Goal: Information Seeking & Learning: Learn about a topic

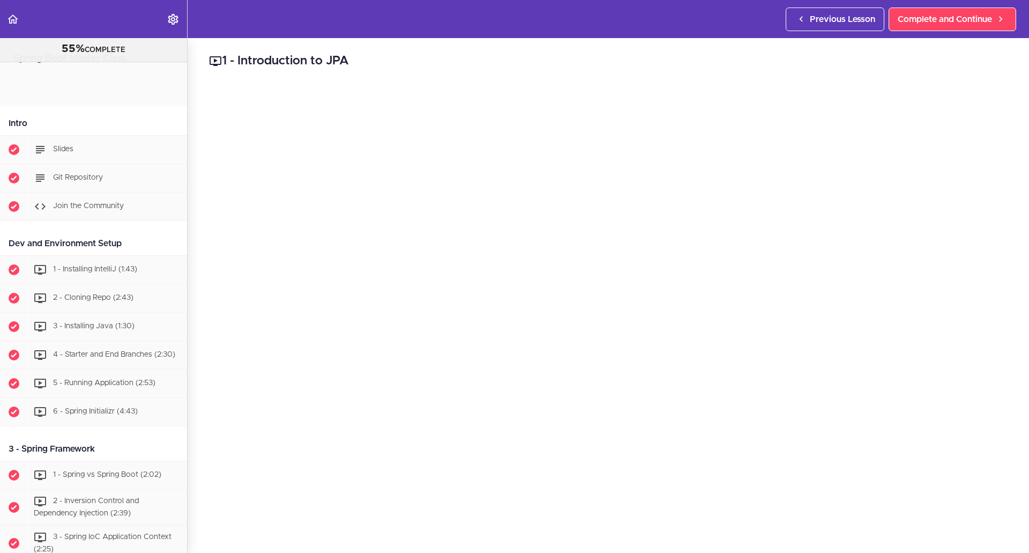
scroll to position [2802, 0]
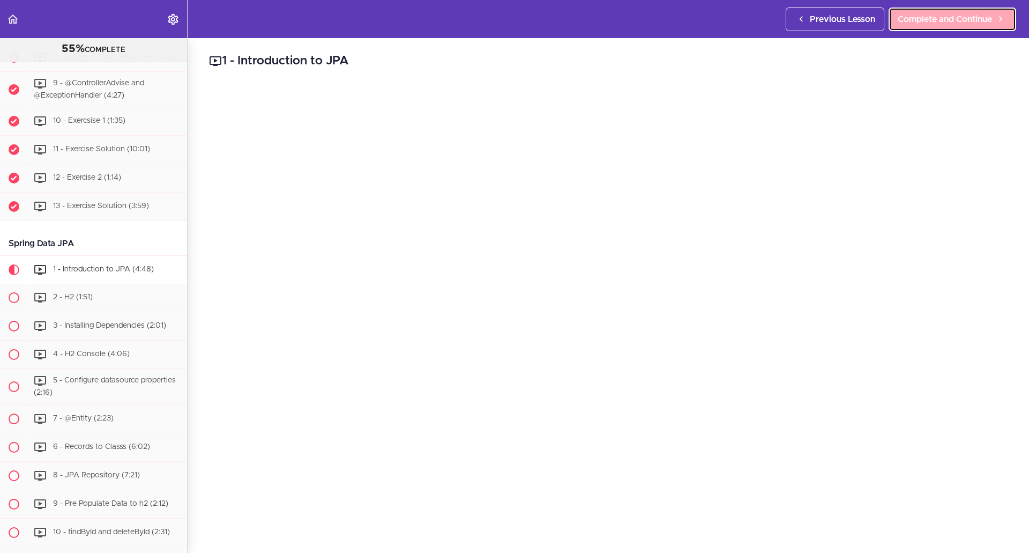
click at [979, 20] on span "Complete and Continue" at bounding box center [945, 19] width 94 height 13
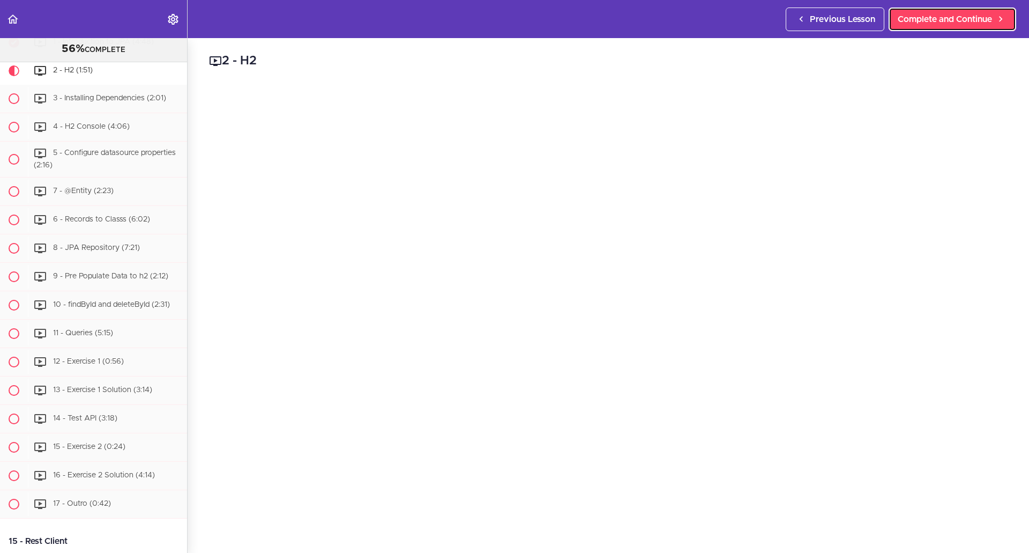
scroll to position [3045, 0]
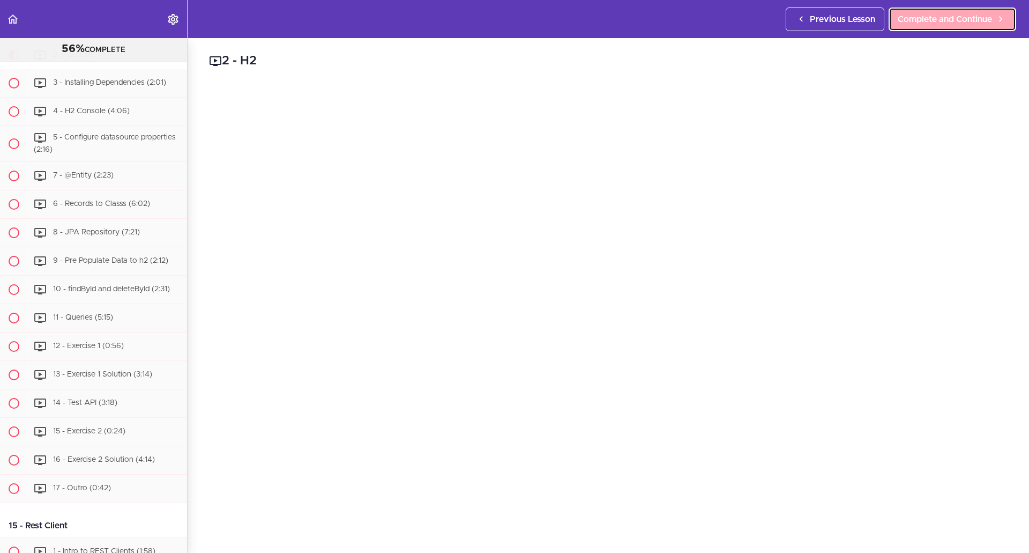
click at [915, 26] on link "Complete and Continue" at bounding box center [953, 20] width 128 height 24
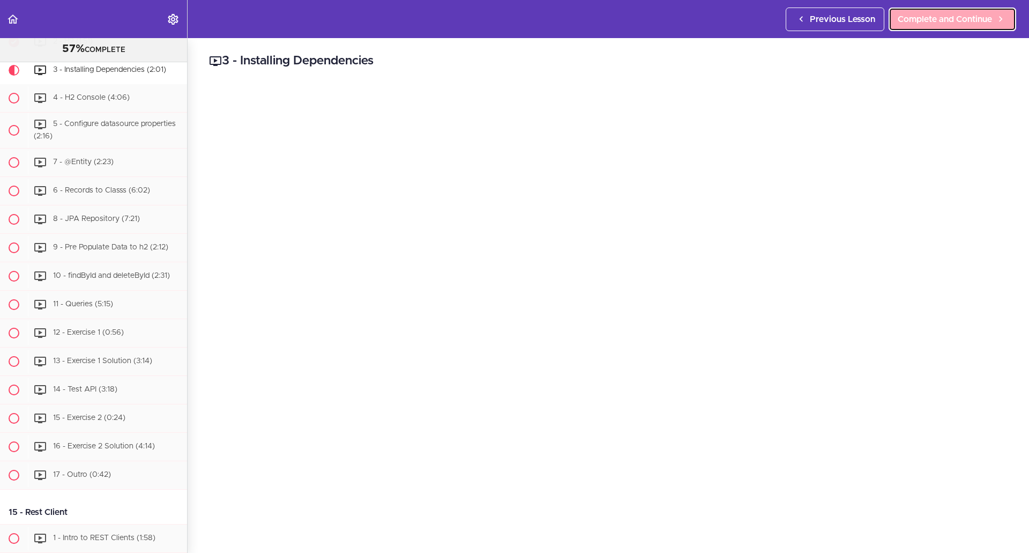
scroll to position [3073, 0]
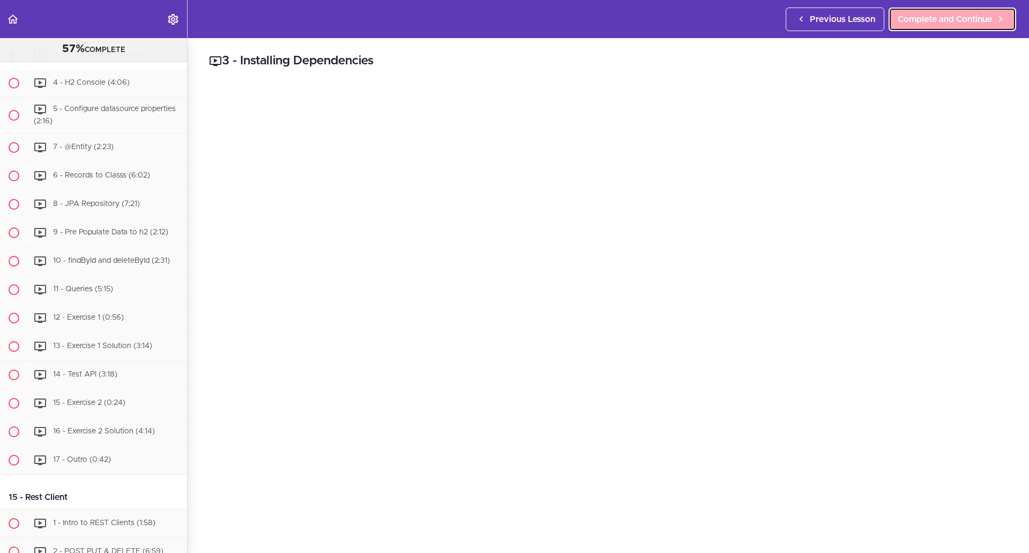
click at [954, 26] on link "Complete and Continue" at bounding box center [953, 20] width 128 height 24
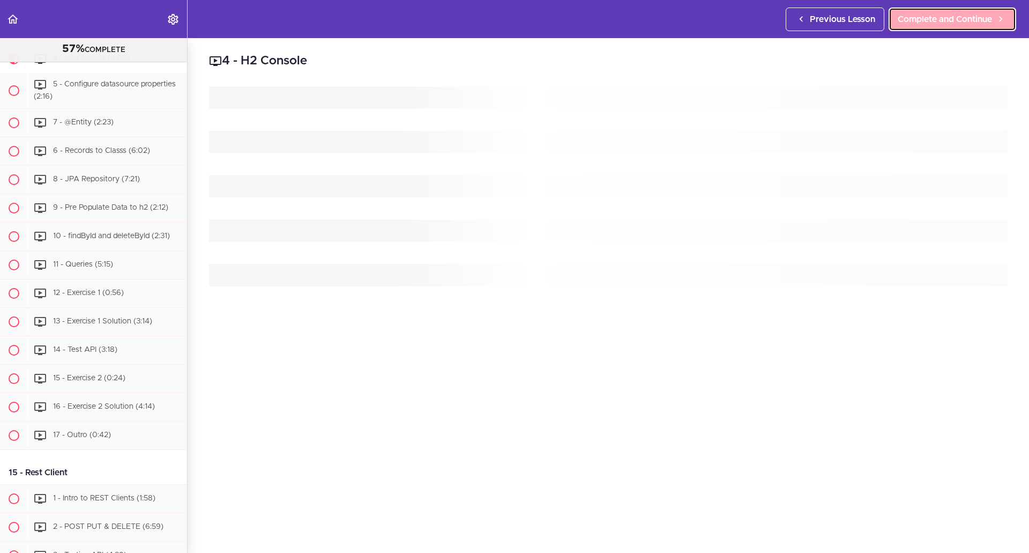
scroll to position [3102, 0]
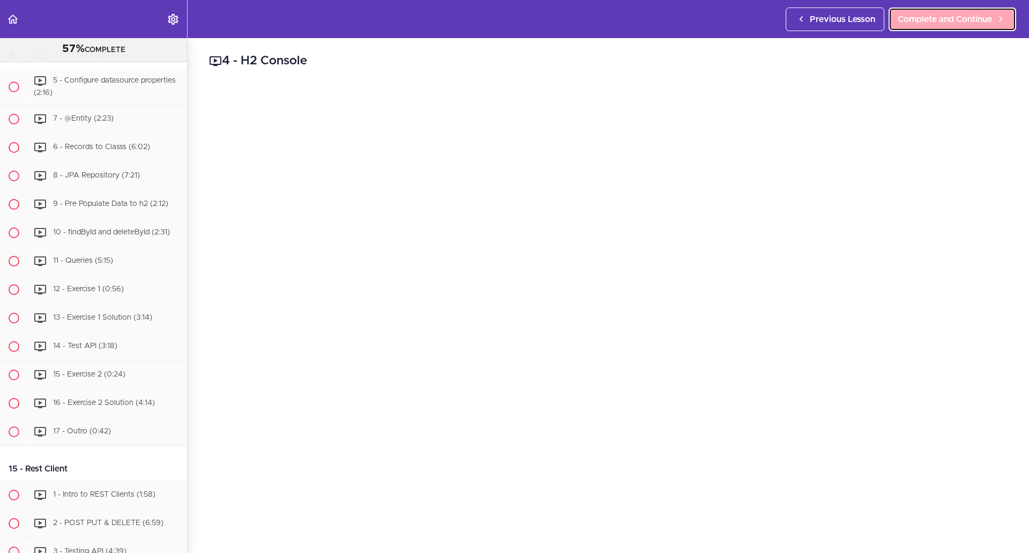
click at [942, 15] on span "Complete and Continue" at bounding box center [945, 19] width 94 height 13
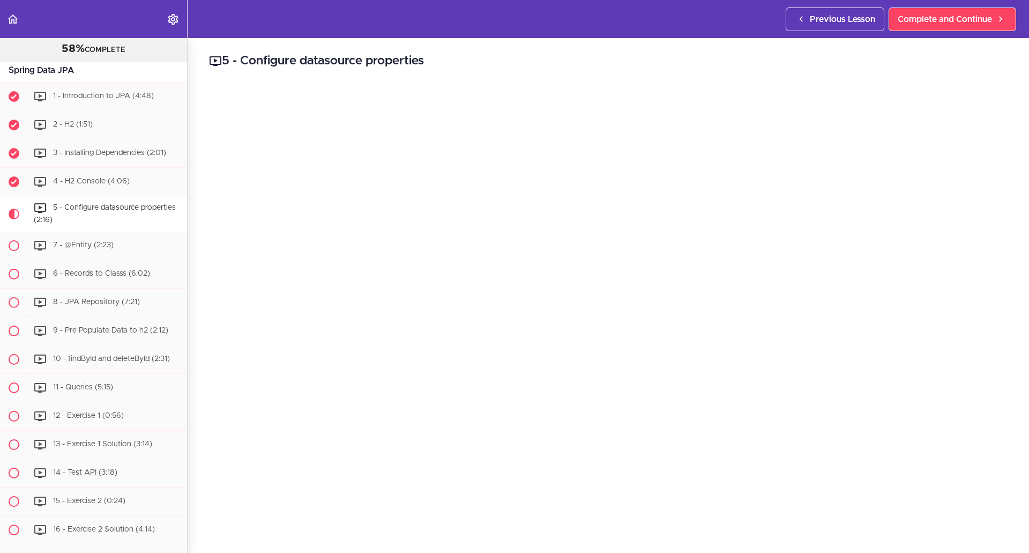
scroll to position [2969, 0]
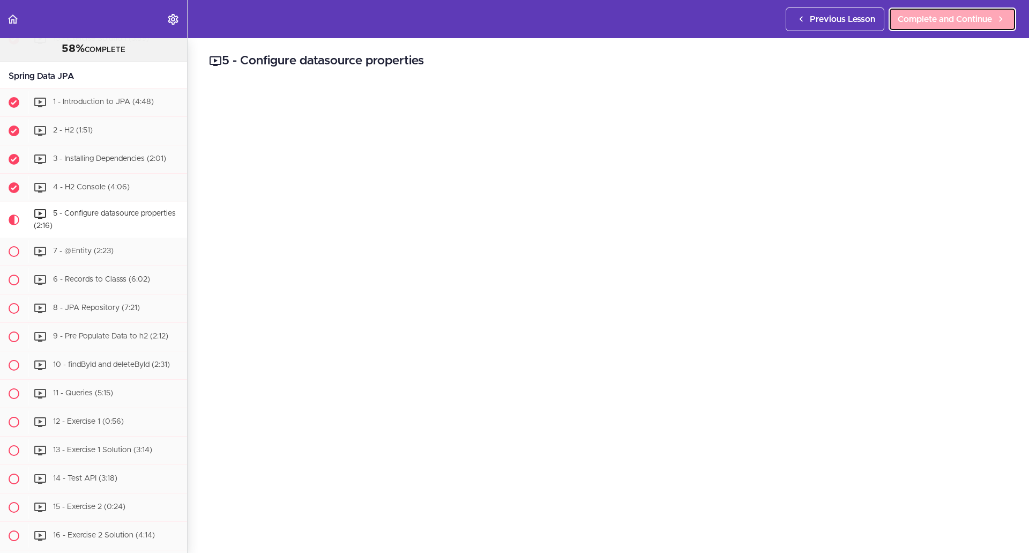
click at [905, 22] on span "Complete and Continue" at bounding box center [945, 19] width 94 height 13
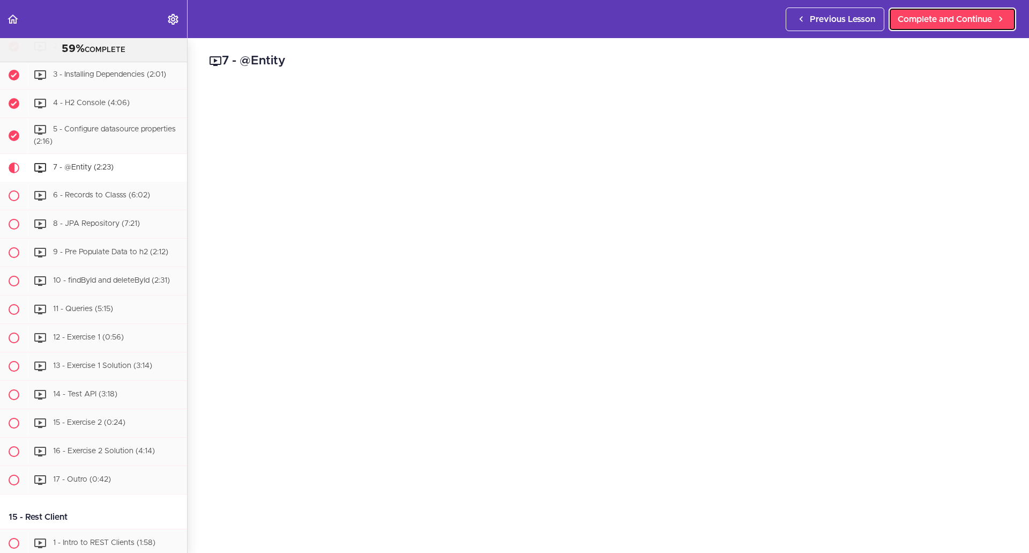
scroll to position [3166, 0]
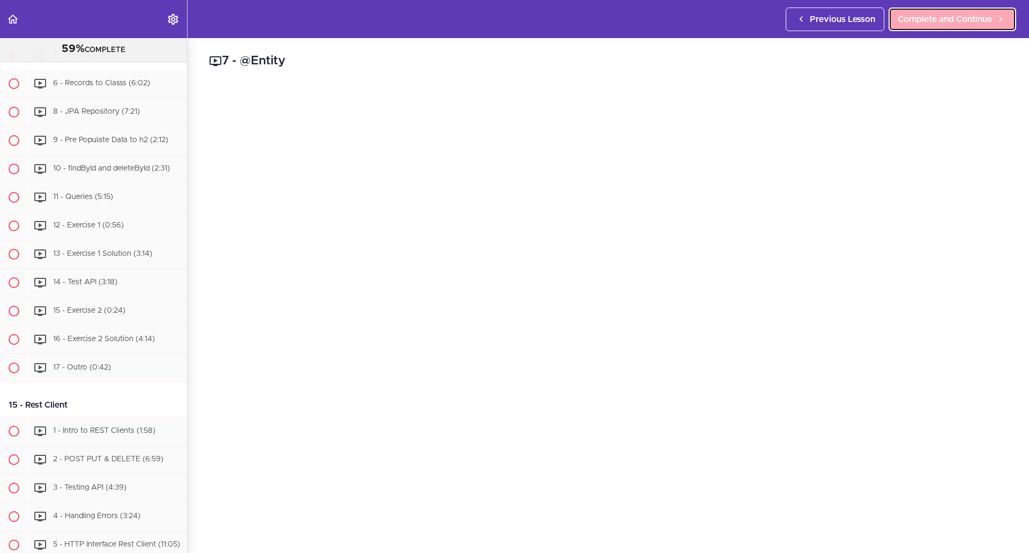
click at [933, 24] on span "Complete and Continue" at bounding box center [945, 19] width 94 height 13
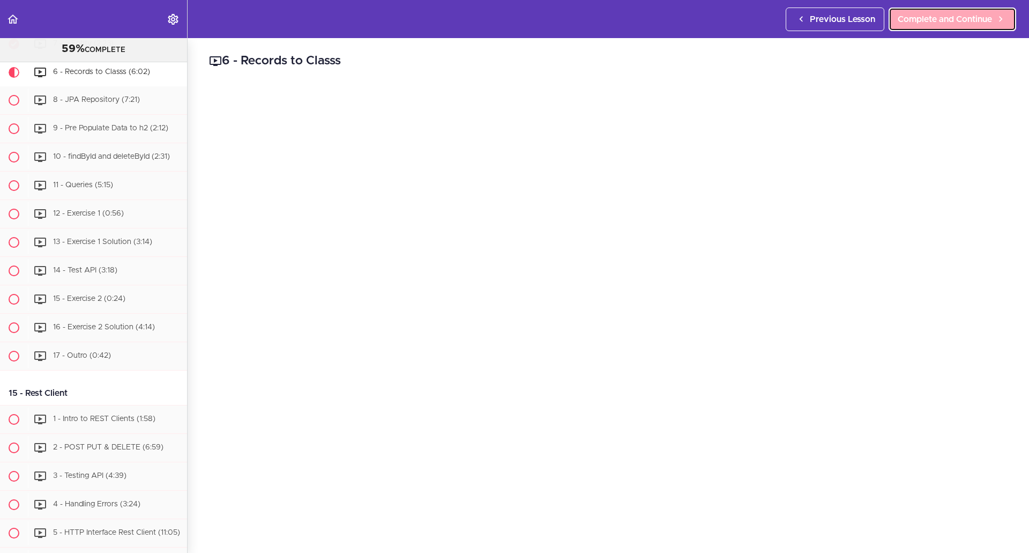
scroll to position [3194, 0]
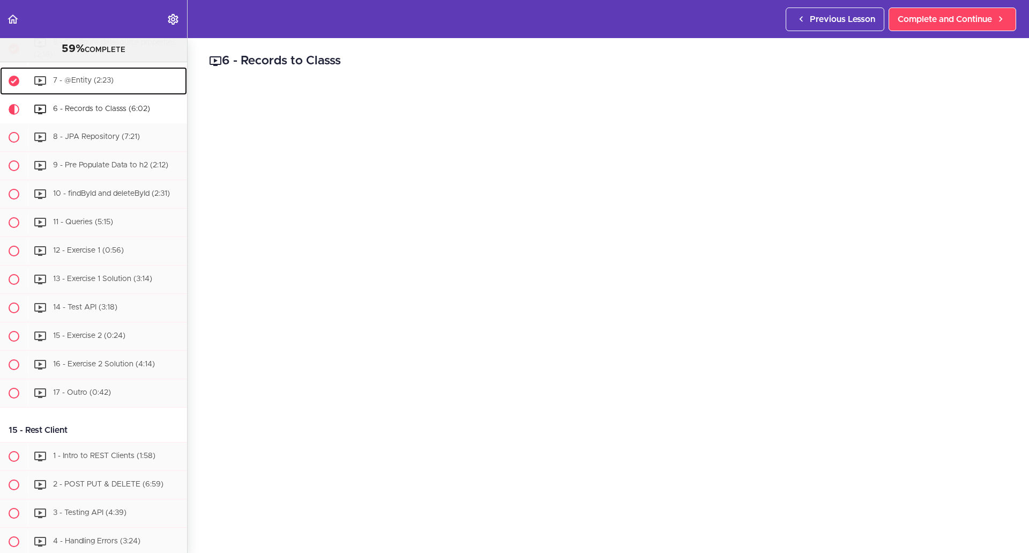
click at [86, 93] on div "7 - @Entity (2:23)" at bounding box center [107, 81] width 159 height 24
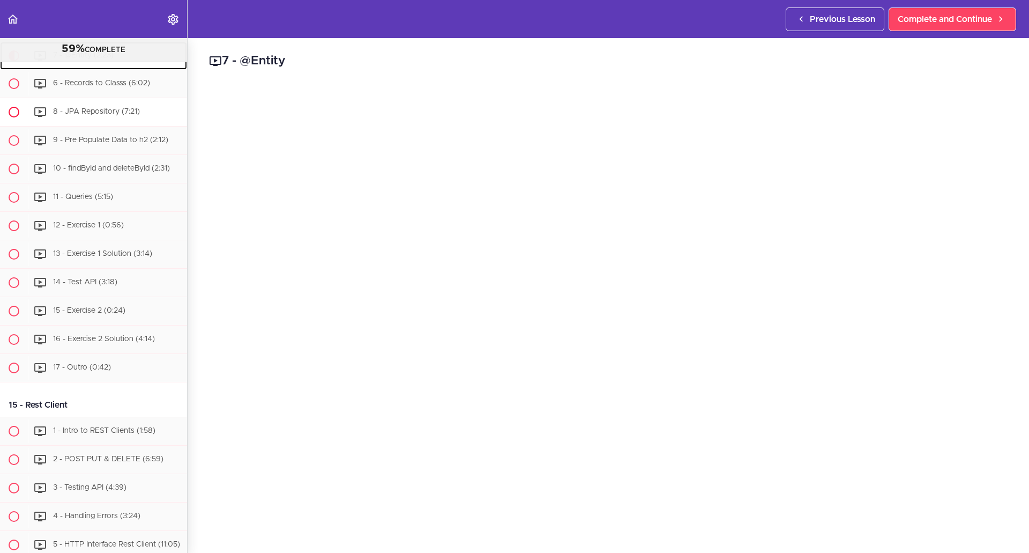
scroll to position [3166, 0]
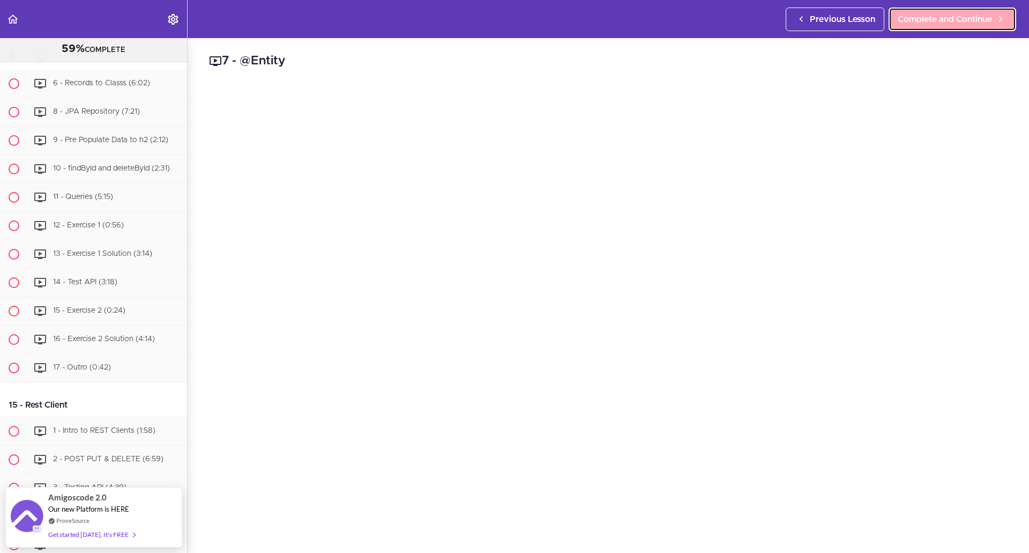
click at [966, 16] on span "Complete and Continue" at bounding box center [945, 19] width 94 height 13
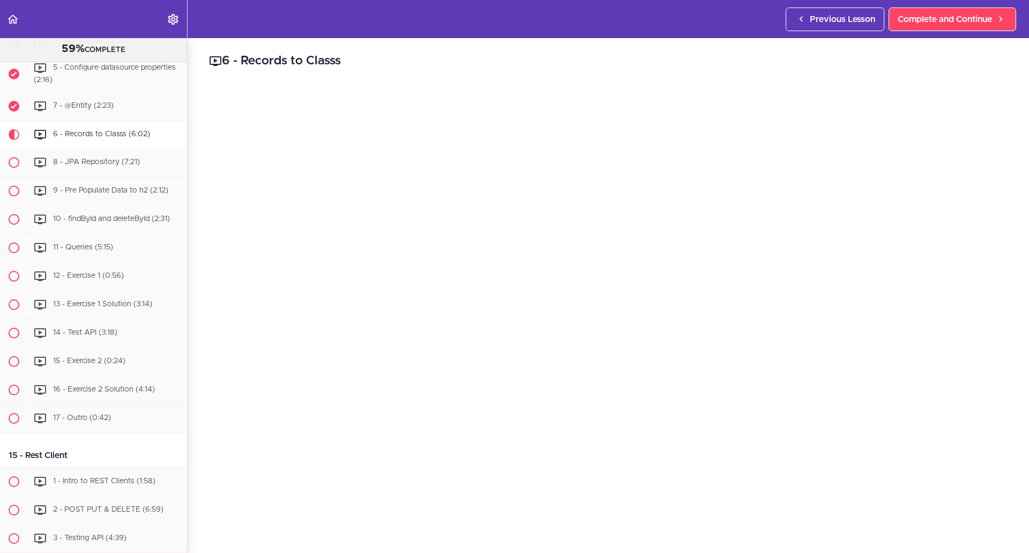
scroll to position [3087, 0]
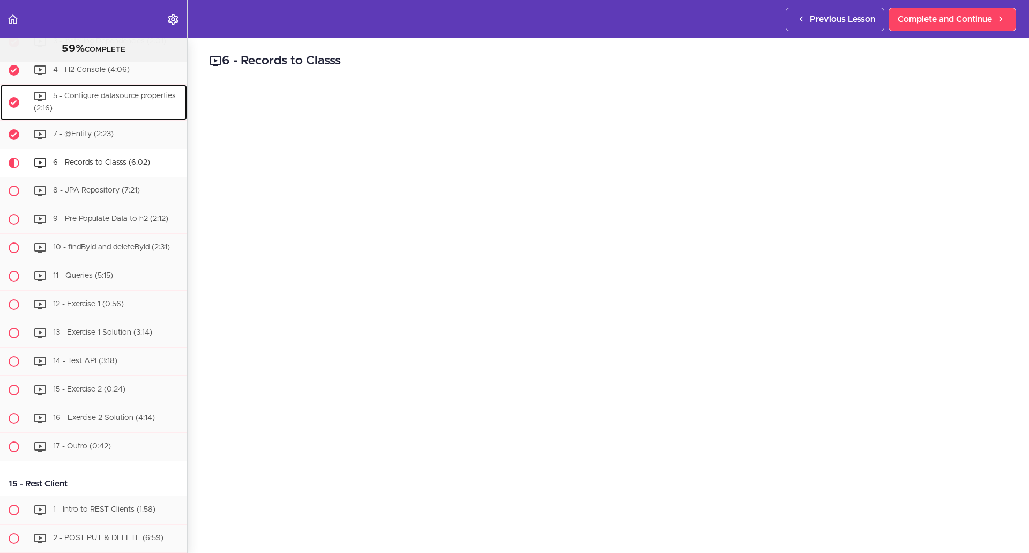
click at [103, 120] on div "5 - Configure datasource properties (2:16)" at bounding box center [107, 102] width 159 height 35
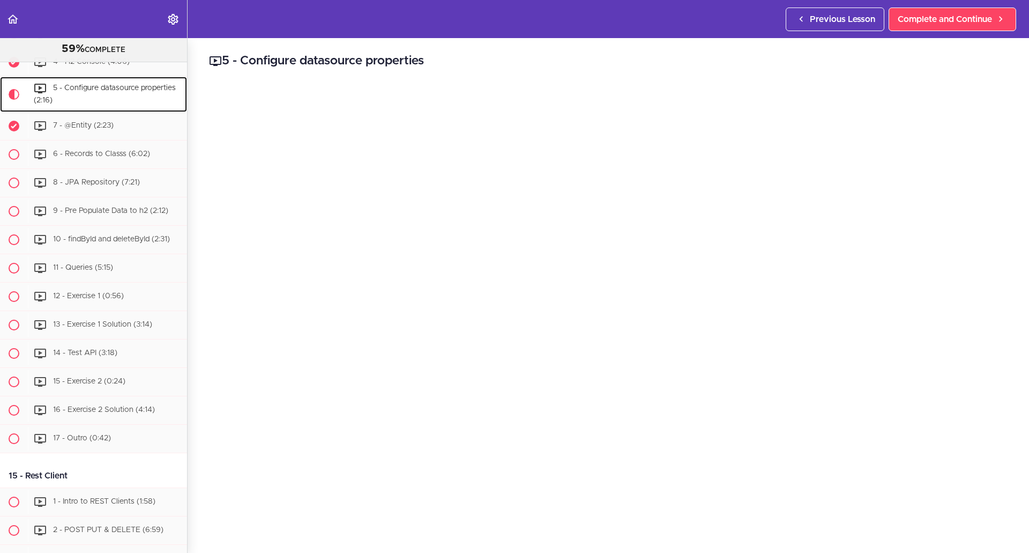
scroll to position [3130, 0]
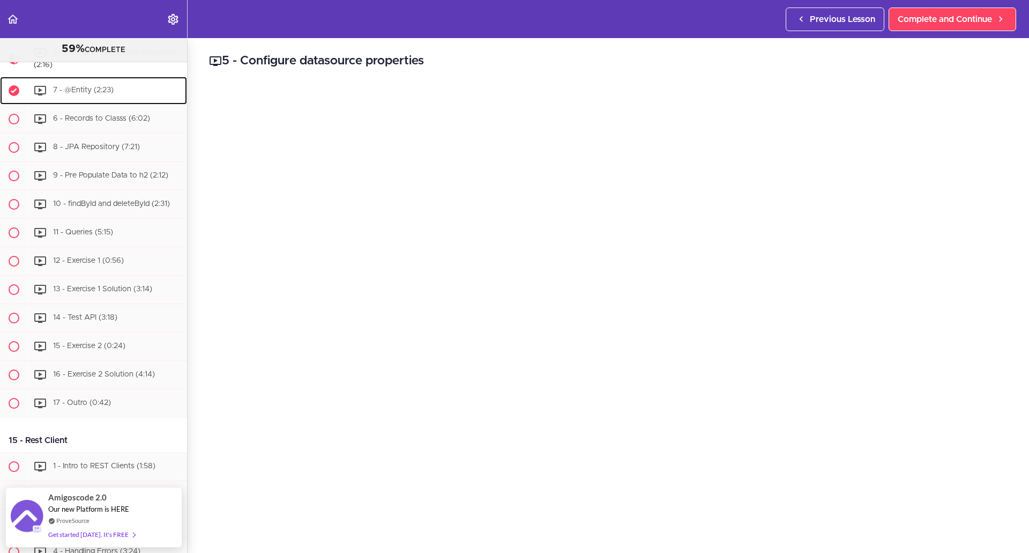
click at [83, 102] on div "7 - @Entity (2:23)" at bounding box center [107, 91] width 159 height 24
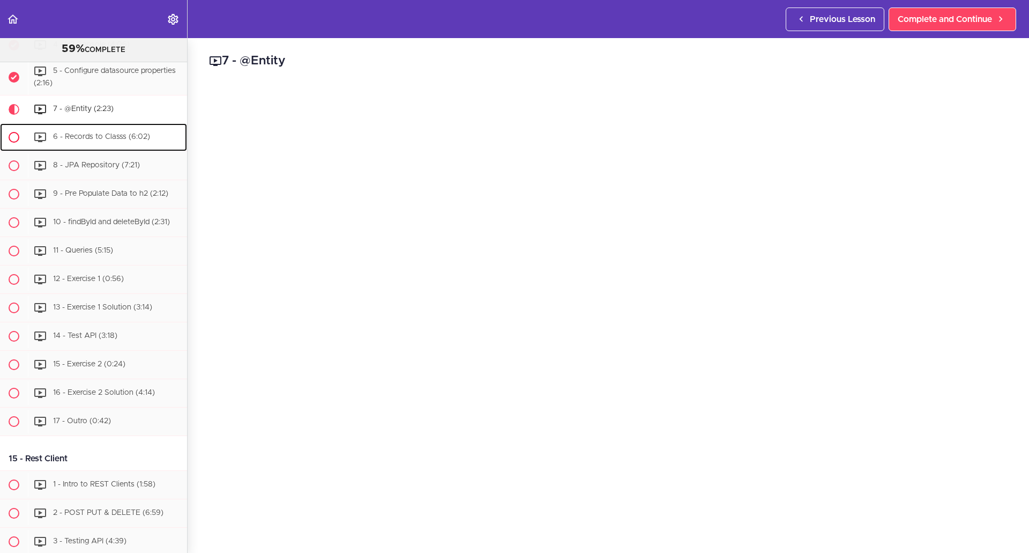
click at [93, 140] on span "6 - Records to Classs (6:02)" at bounding box center [101, 137] width 97 height 8
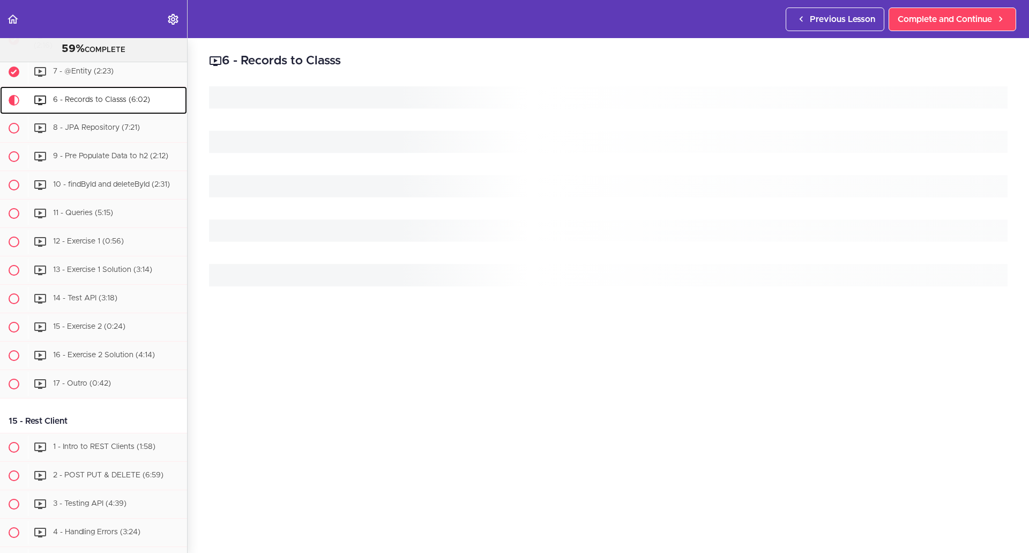
scroll to position [3194, 0]
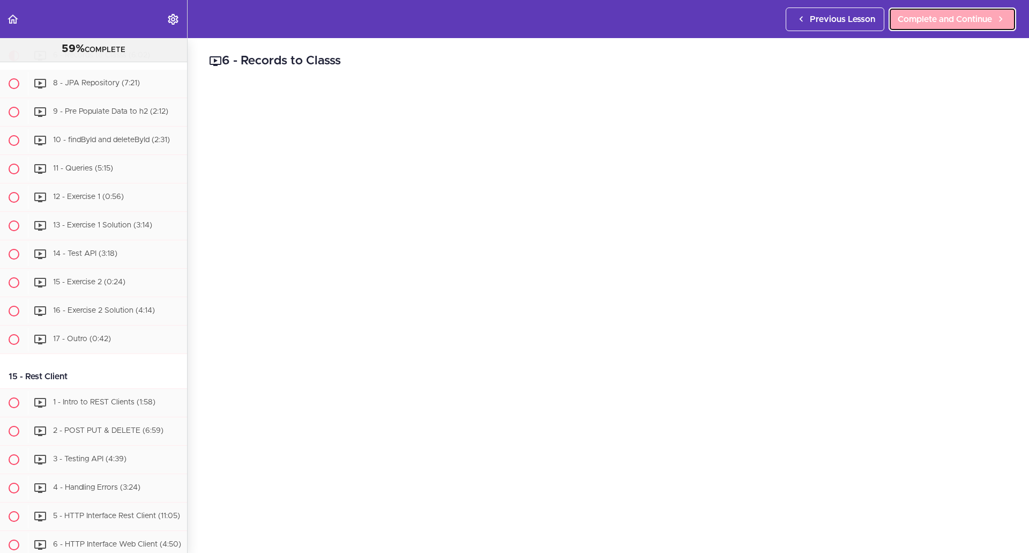
click at [959, 28] on link "Complete and Continue" at bounding box center [953, 20] width 128 height 24
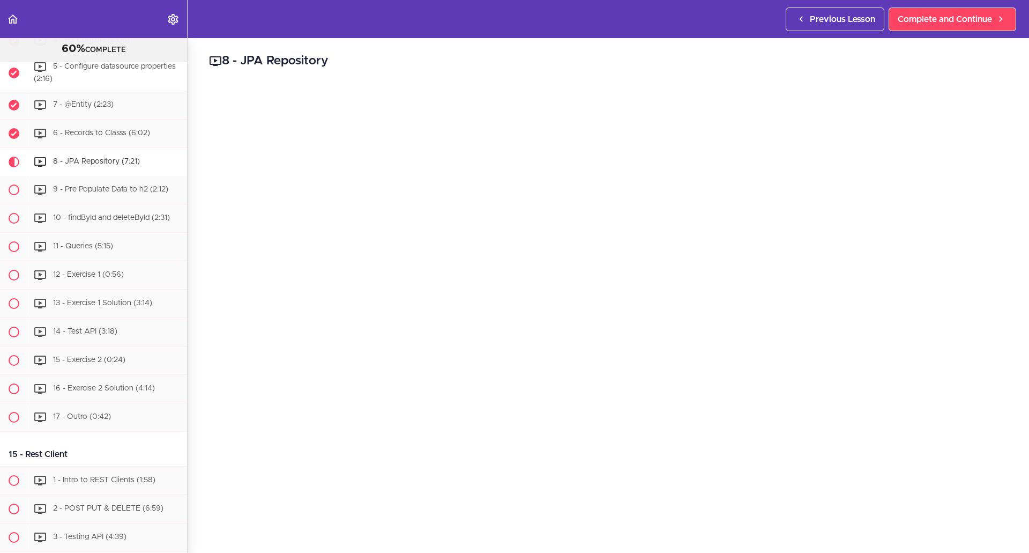
scroll to position [3115, 0]
click at [95, 109] on span "7 - @Entity (2:23)" at bounding box center [83, 106] width 61 height 8
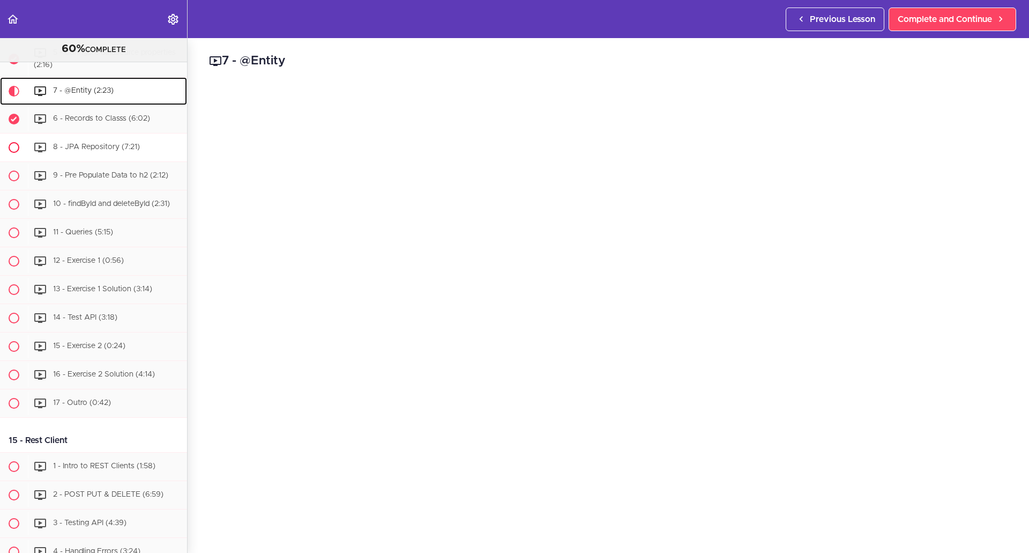
scroll to position [3166, 0]
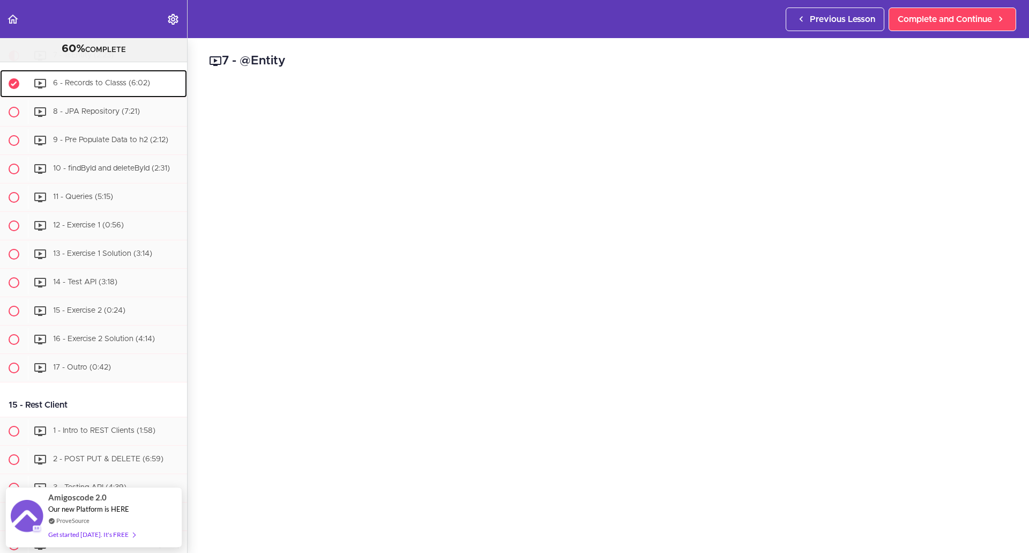
click at [92, 87] on span "6 - Records to Classs (6:02)" at bounding box center [101, 83] width 97 height 8
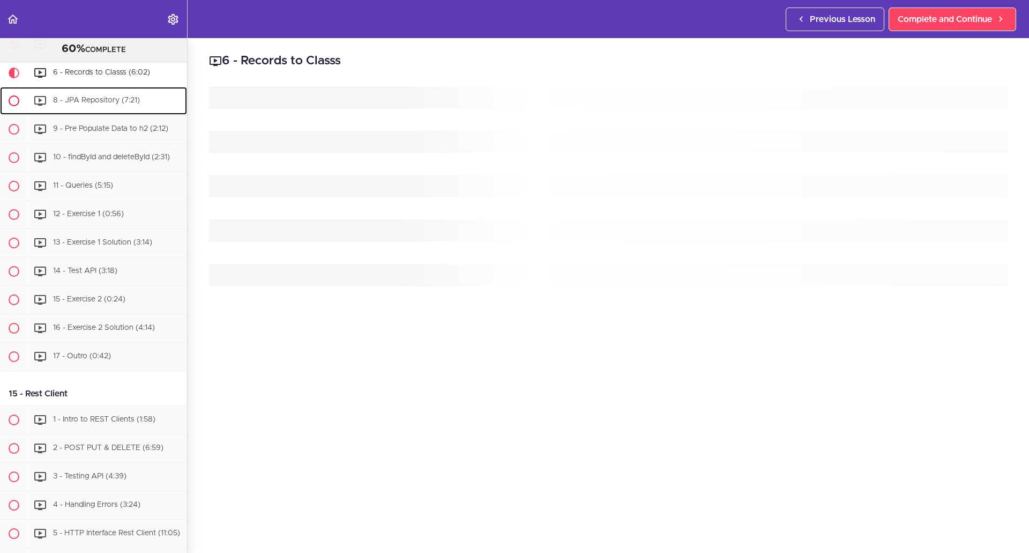
click at [88, 147] on ul "1 - Introduction to JPA (4:48) 2 - H2 (1:51)" at bounding box center [93, 126] width 187 height 490
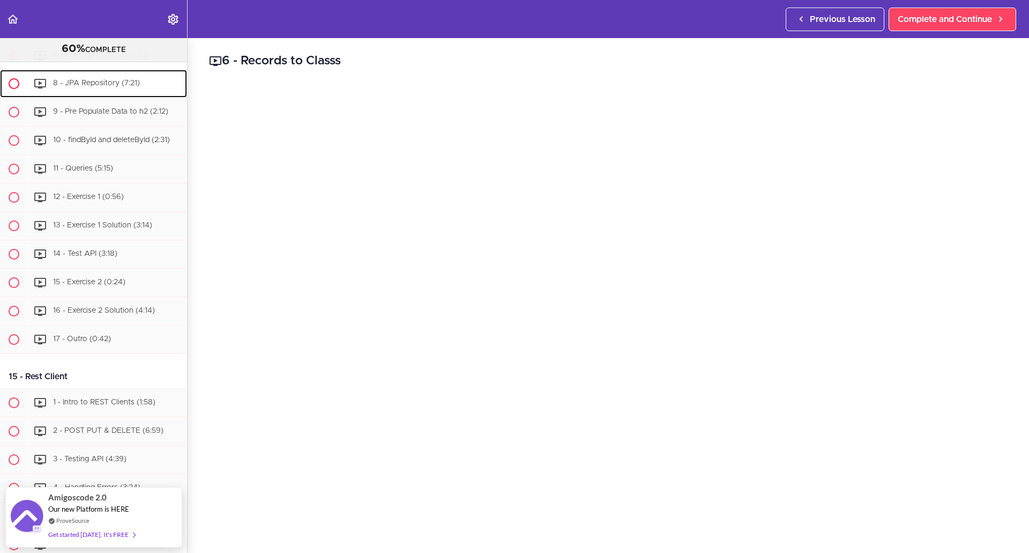
click at [102, 87] on span "8 - JPA Repository (7:21)" at bounding box center [96, 83] width 87 height 8
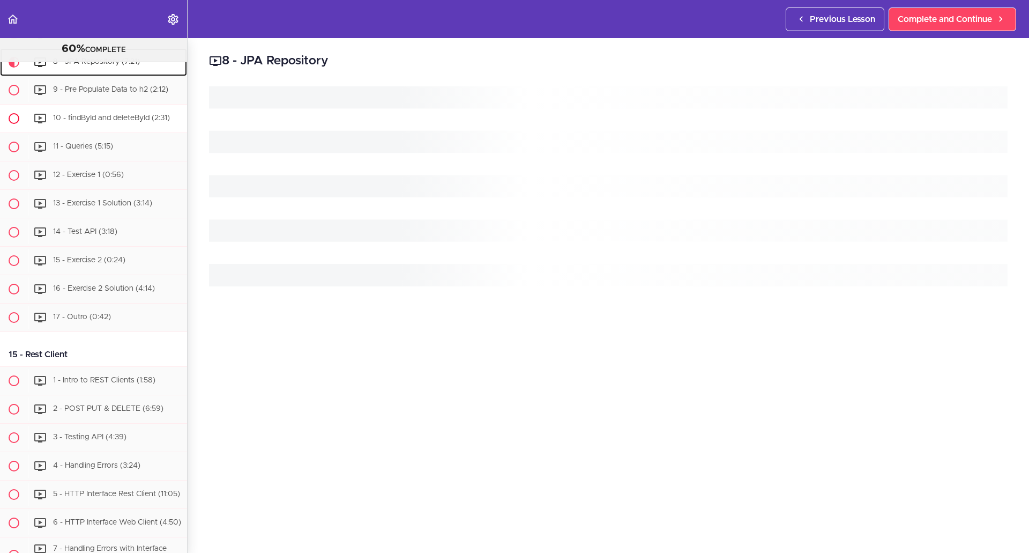
scroll to position [3222, 0]
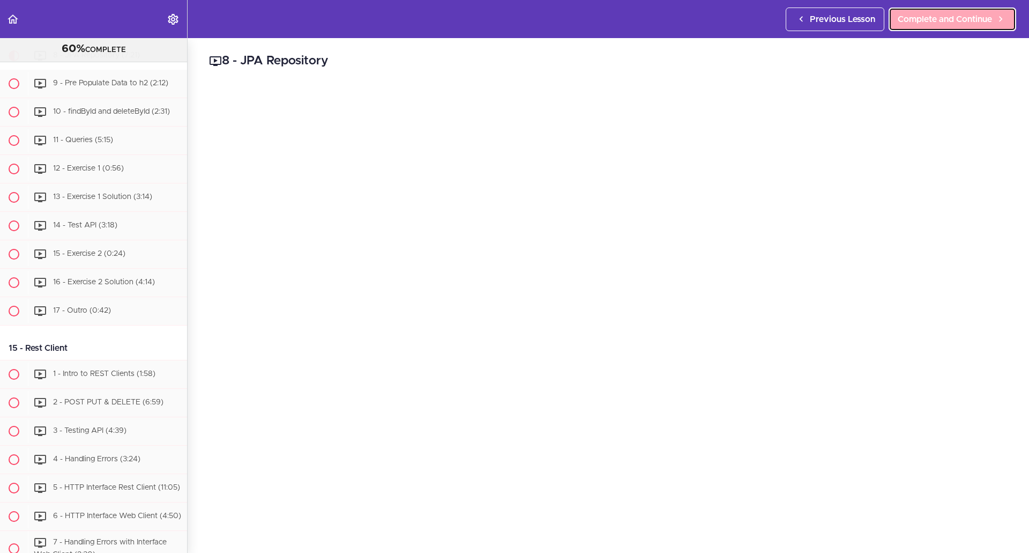
click at [918, 29] on link "Complete and Continue" at bounding box center [953, 20] width 128 height 24
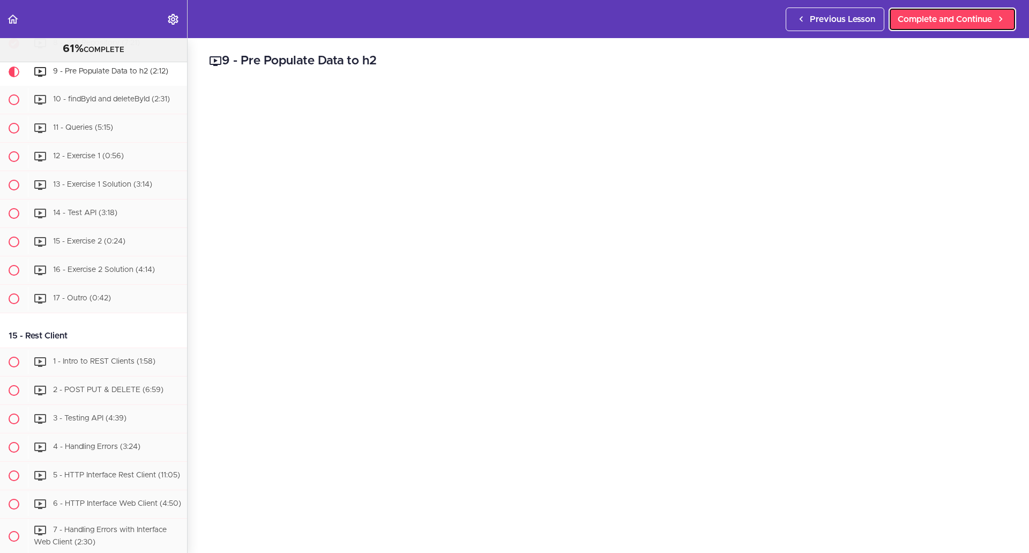
scroll to position [3251, 0]
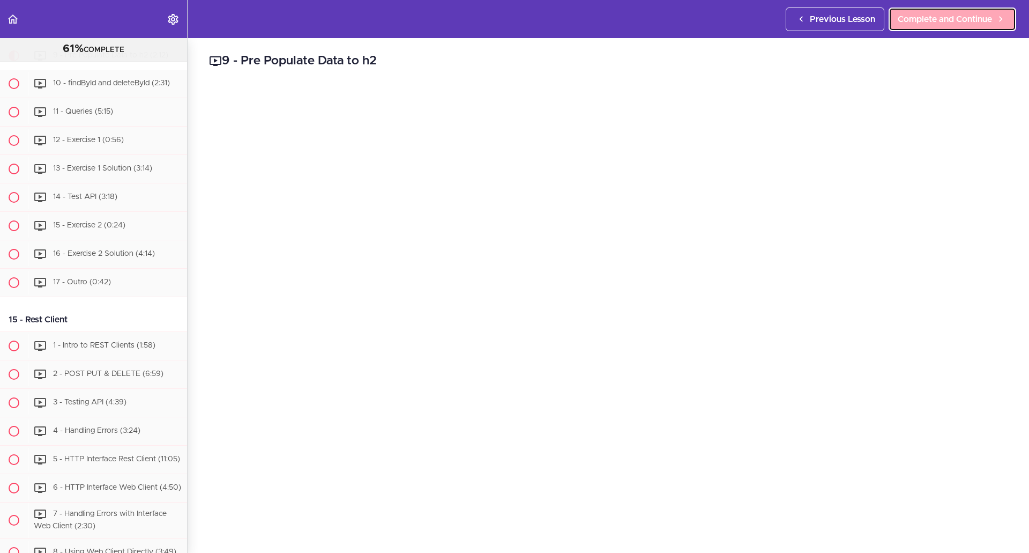
click at [958, 10] on link "Complete and Continue" at bounding box center [953, 20] width 128 height 24
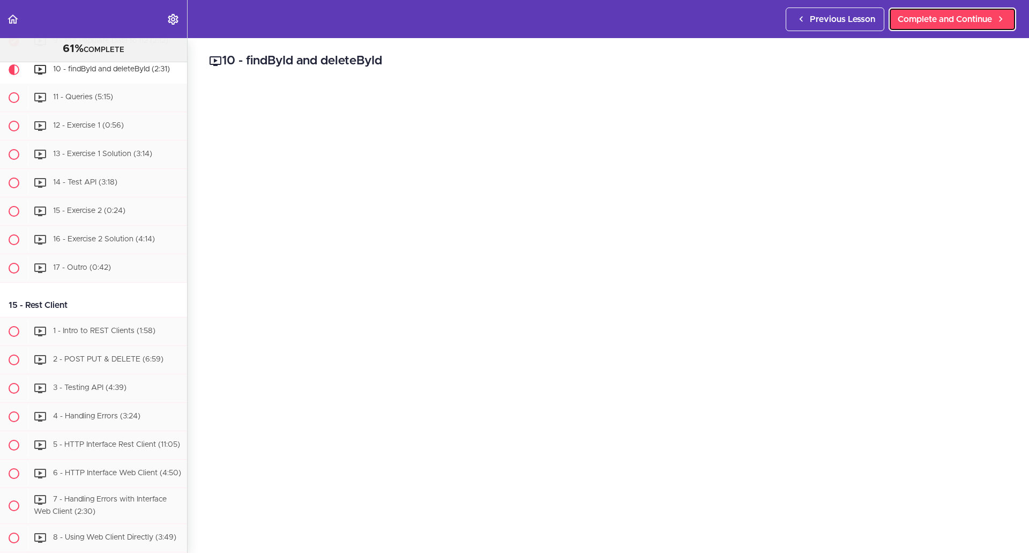
scroll to position [3279, 0]
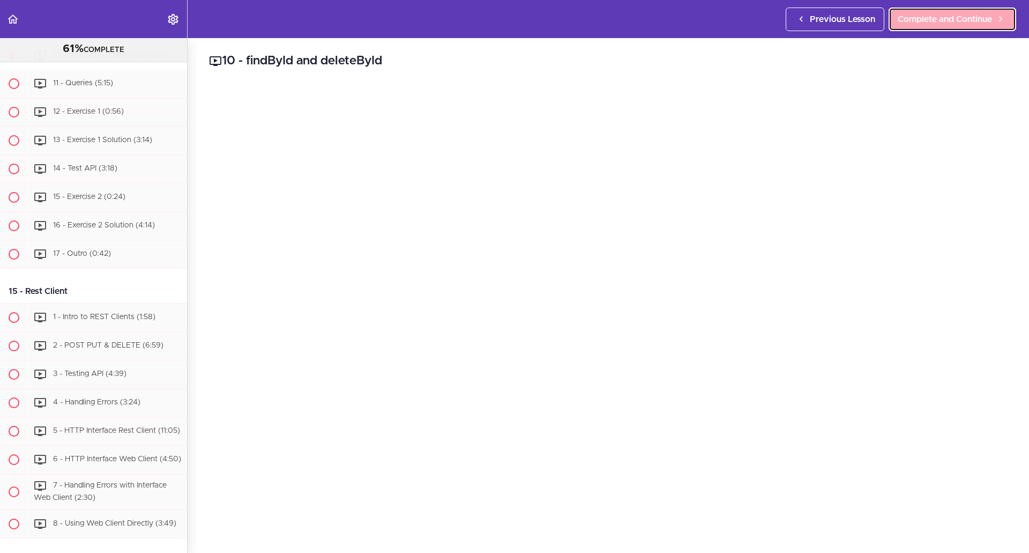
click at [925, 15] on span "Complete and Continue" at bounding box center [945, 19] width 94 height 13
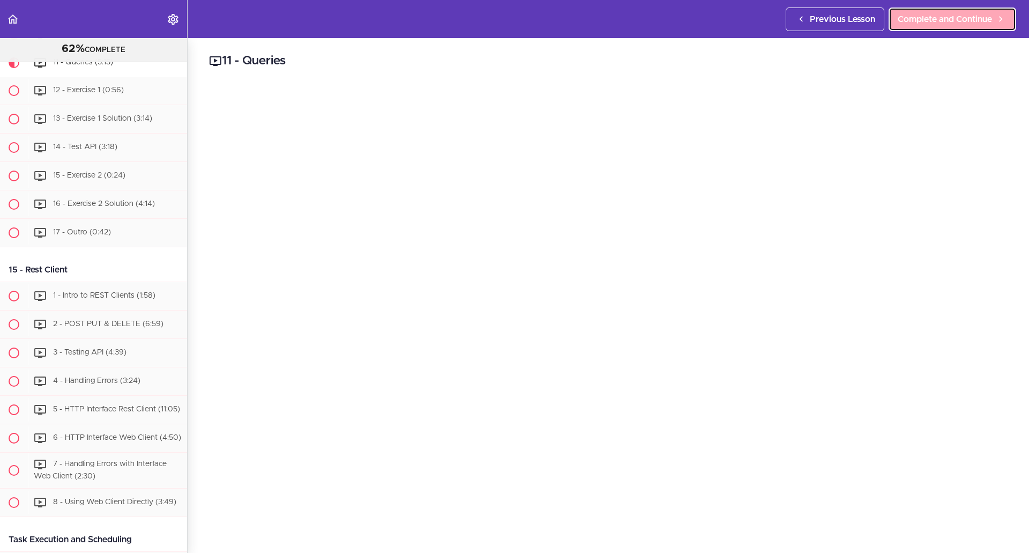
scroll to position [3308, 0]
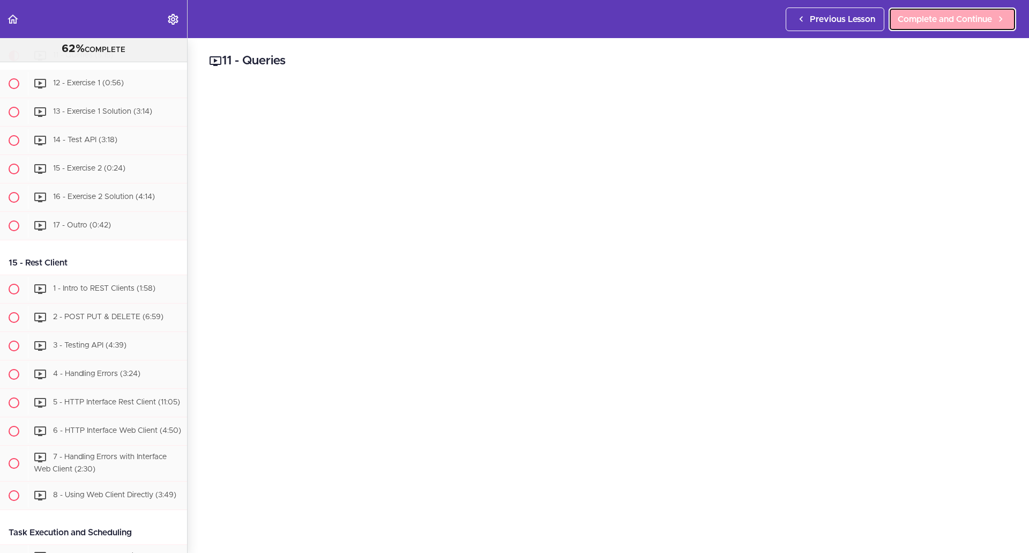
click at [989, 24] on span "Complete and Continue" at bounding box center [945, 19] width 94 height 13
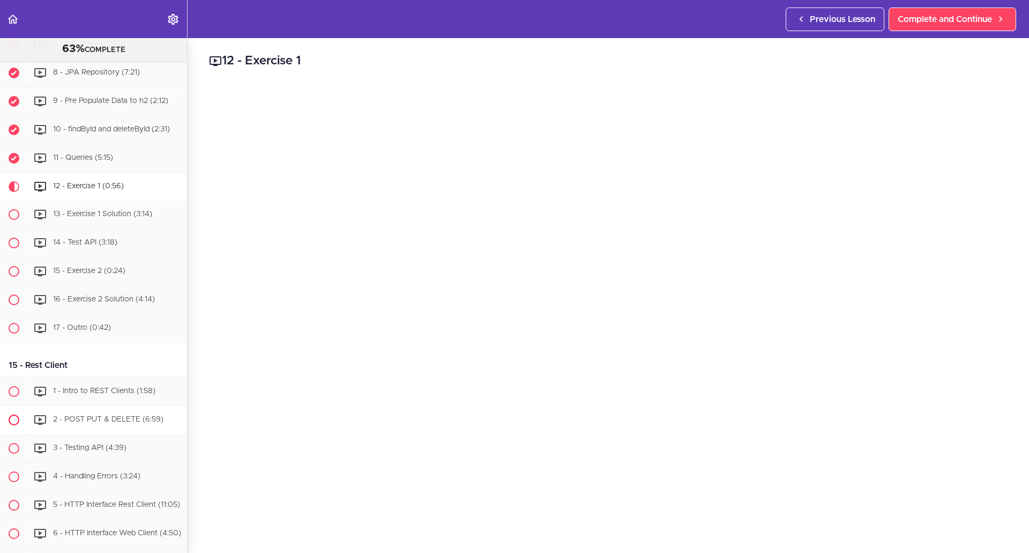
scroll to position [3175, 0]
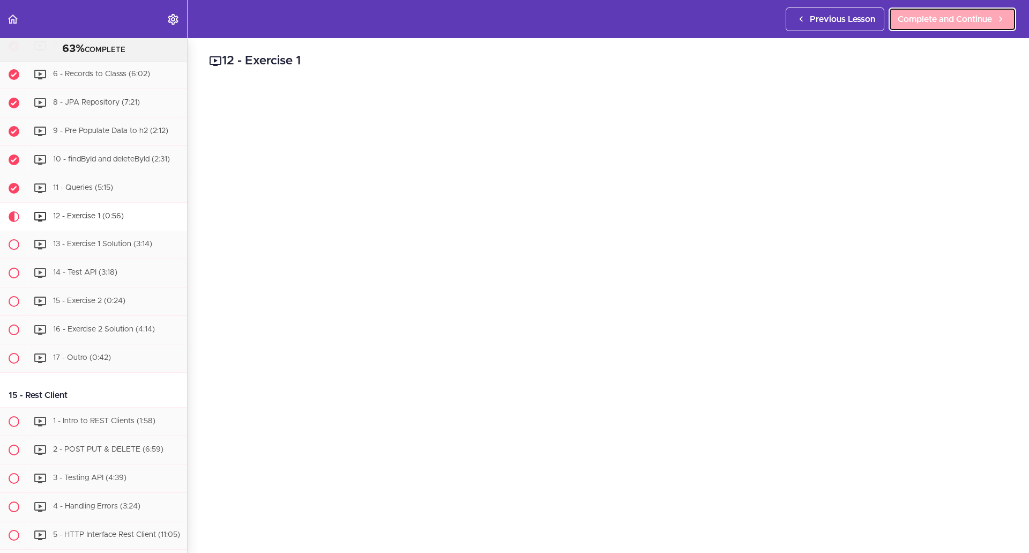
click at [916, 15] on span "Complete and Continue" at bounding box center [945, 19] width 94 height 13
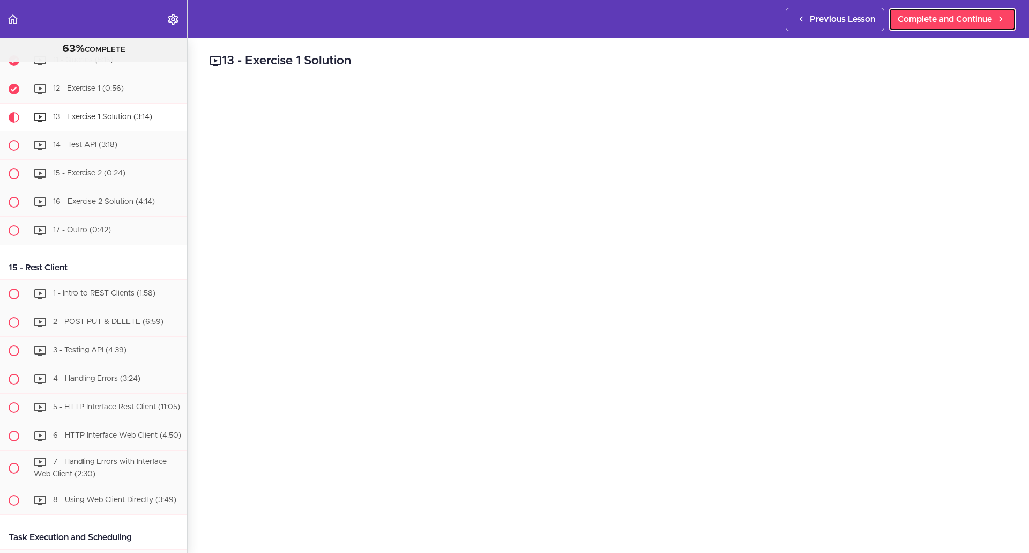
scroll to position [3300, 0]
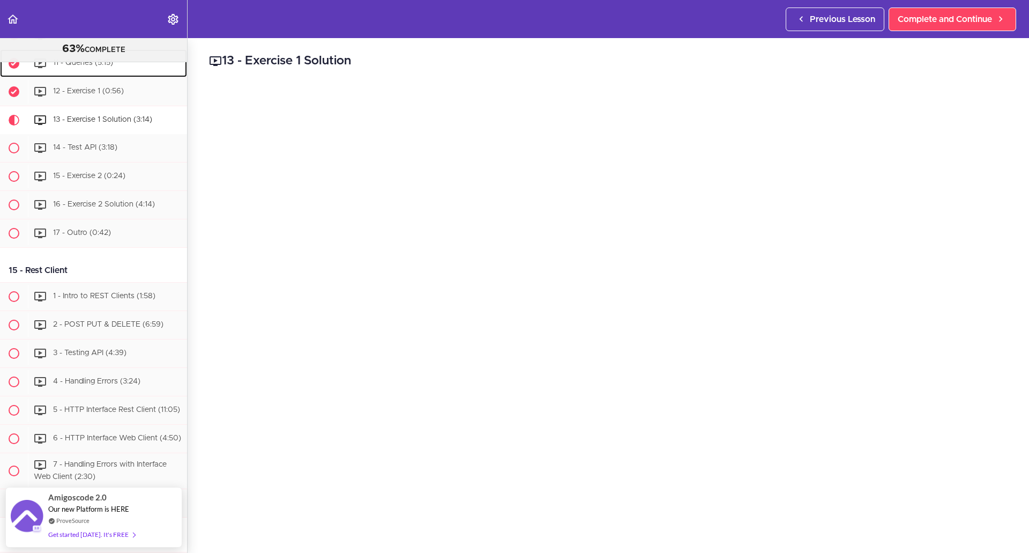
click at [117, 75] on div "11 - Queries (5:15)" at bounding box center [107, 63] width 159 height 24
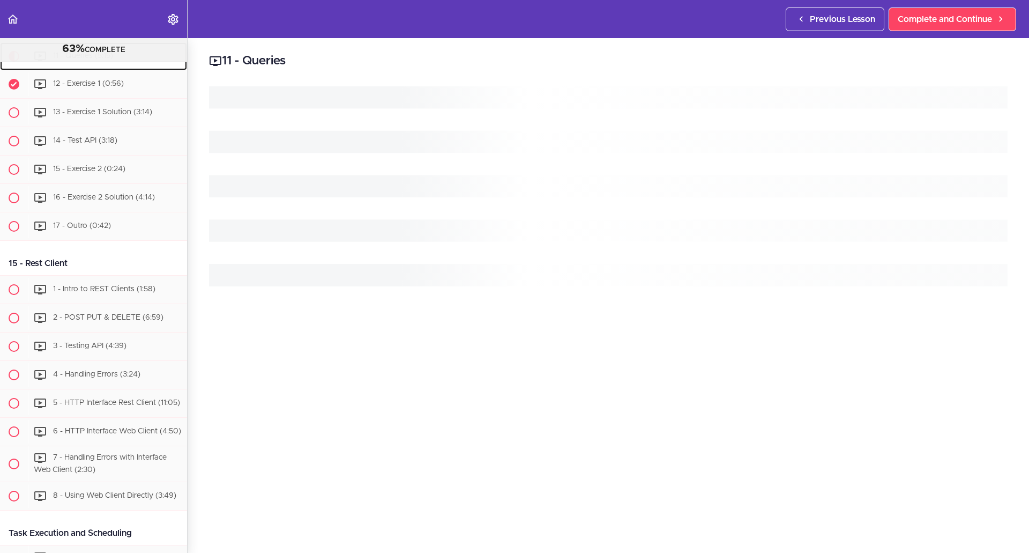
scroll to position [3308, 0]
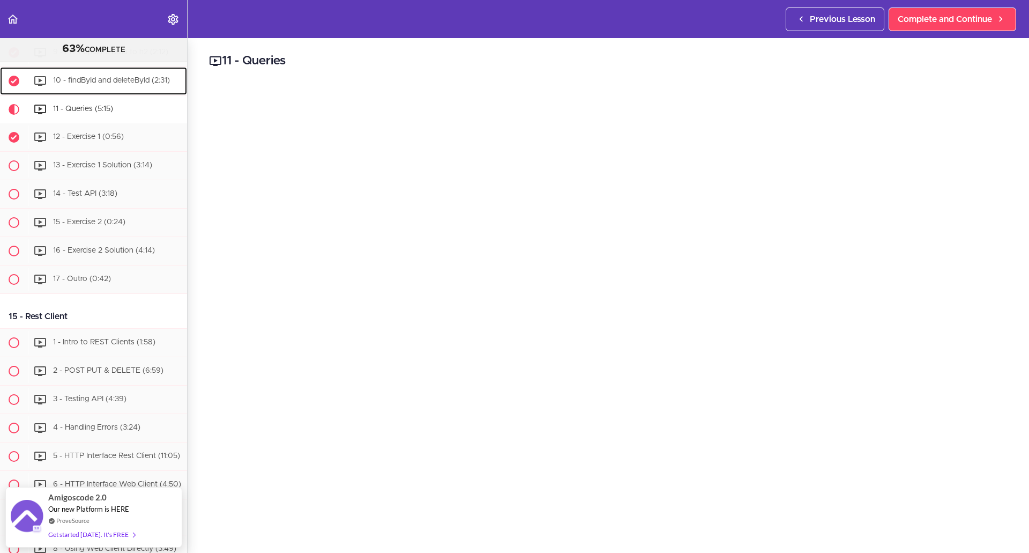
click at [105, 84] on span "10 - findById and deleteById (2:31)" at bounding box center [111, 81] width 117 height 8
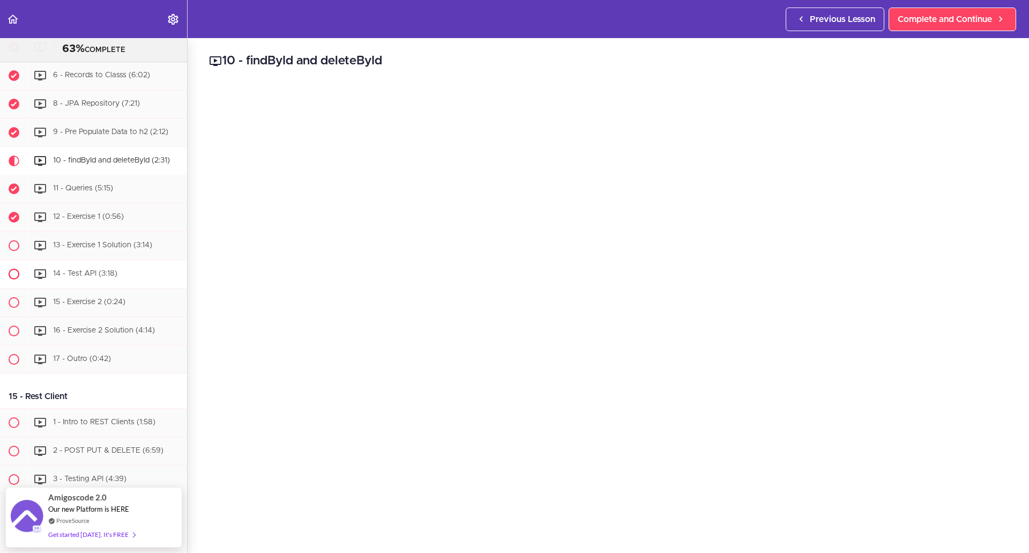
scroll to position [3172, 0]
click at [137, 146] on div "9 - Pre Populate Data to h2 (2:12)" at bounding box center [107, 135] width 159 height 24
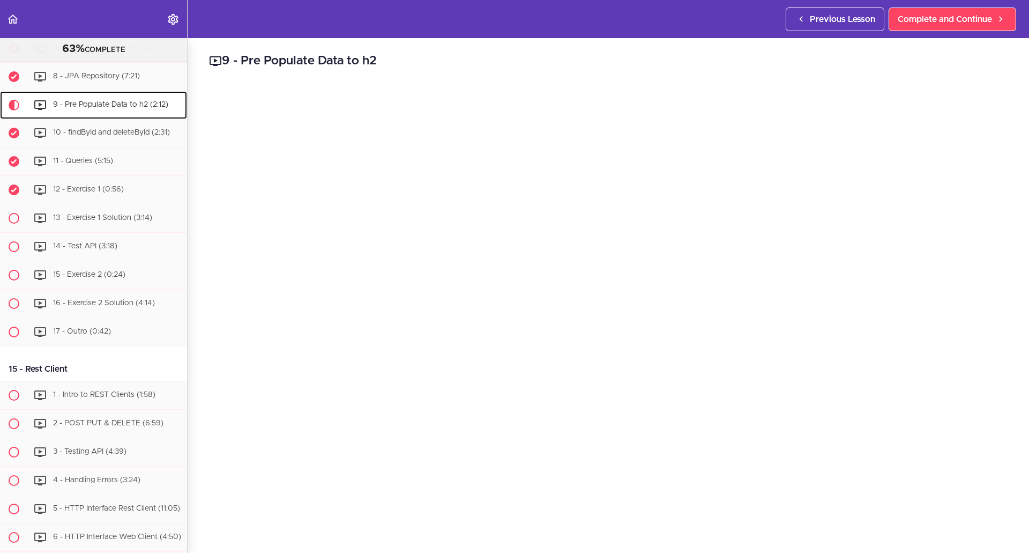
scroll to position [3251, 0]
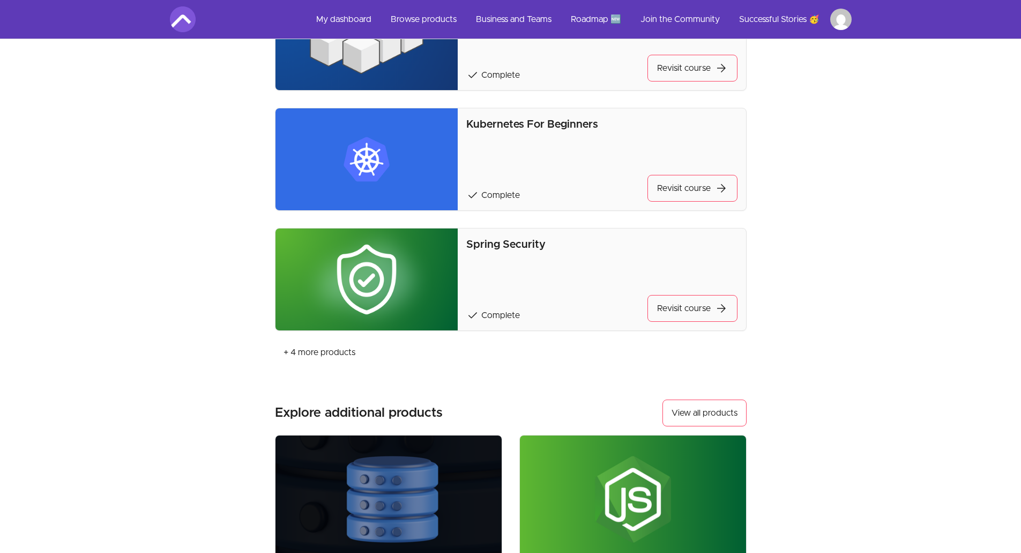
scroll to position [1126, 0]
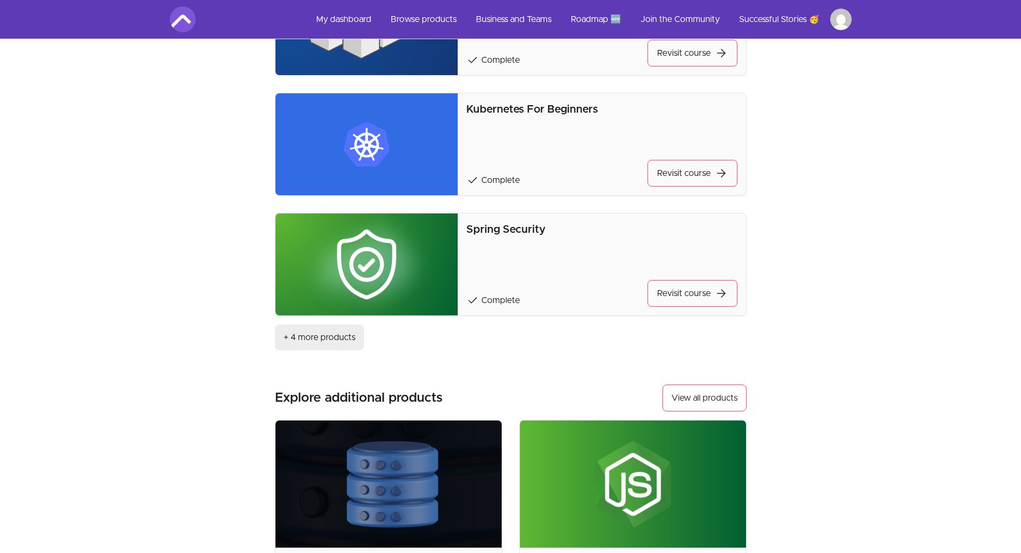
click at [299, 336] on link "+ 4 more products" at bounding box center [319, 337] width 89 height 26
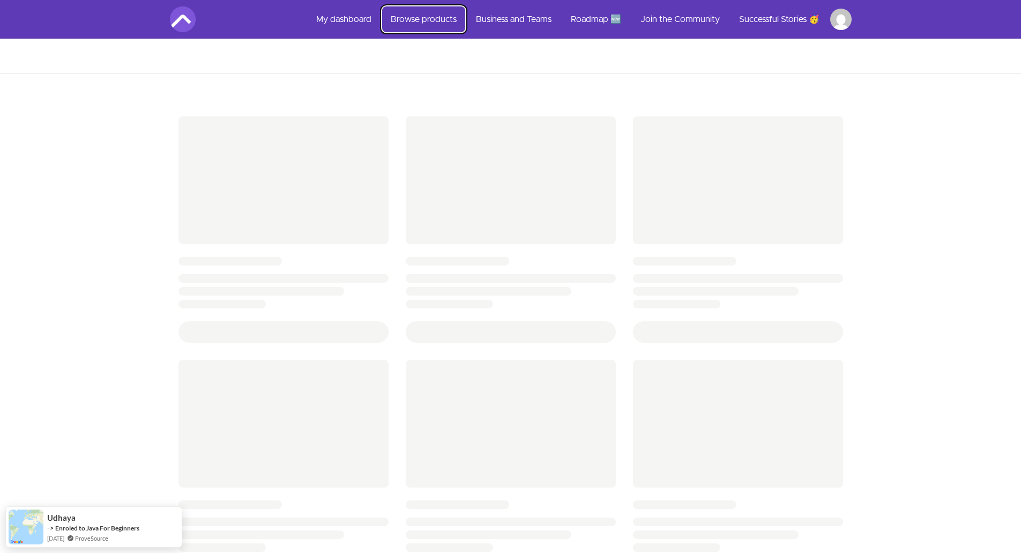
click at [442, 20] on link "Browse products" at bounding box center [423, 19] width 83 height 26
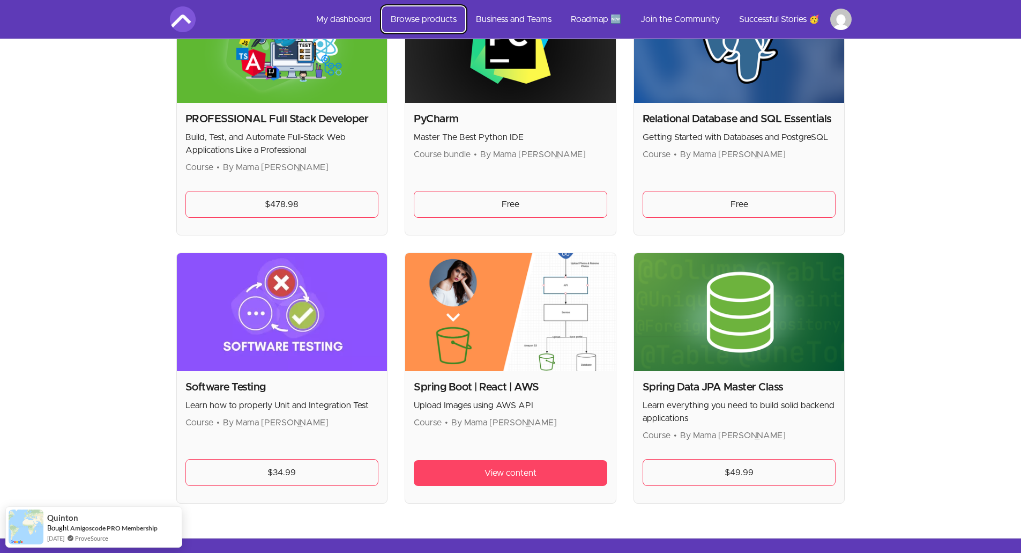
scroll to position [2965, 0]
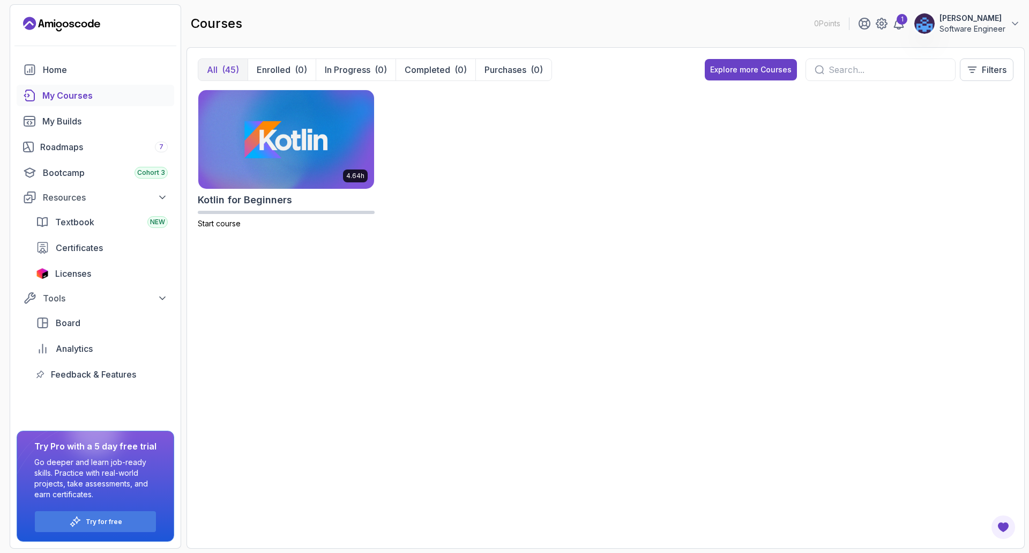
drag, startPoint x: 903, startPoint y: 407, endPoint x: 698, endPoint y: 326, distance: 220.5
click at [903, 407] on div "4.64h Kotlin for Beginners Start course" at bounding box center [606, 314] width 816 height 448
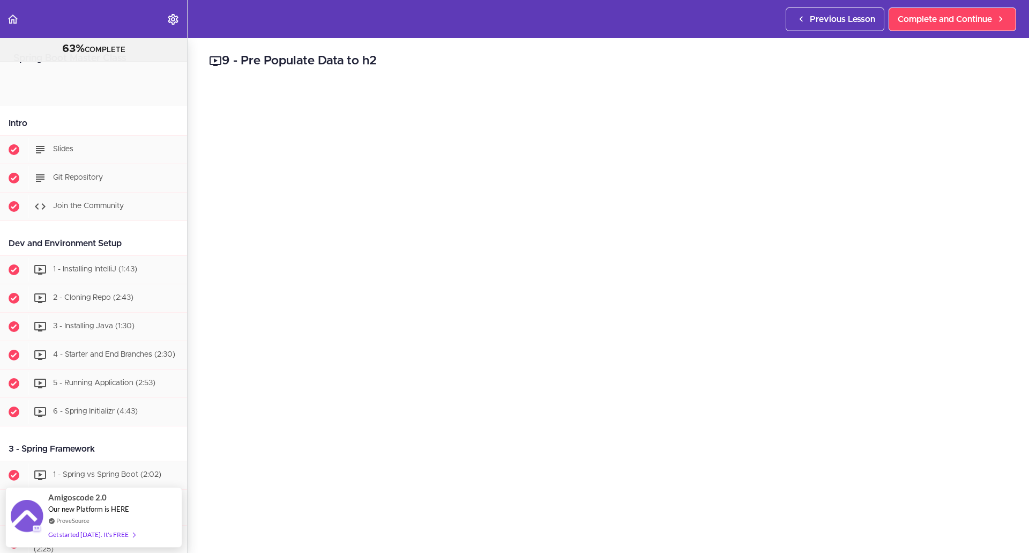
scroll to position [3251, 0]
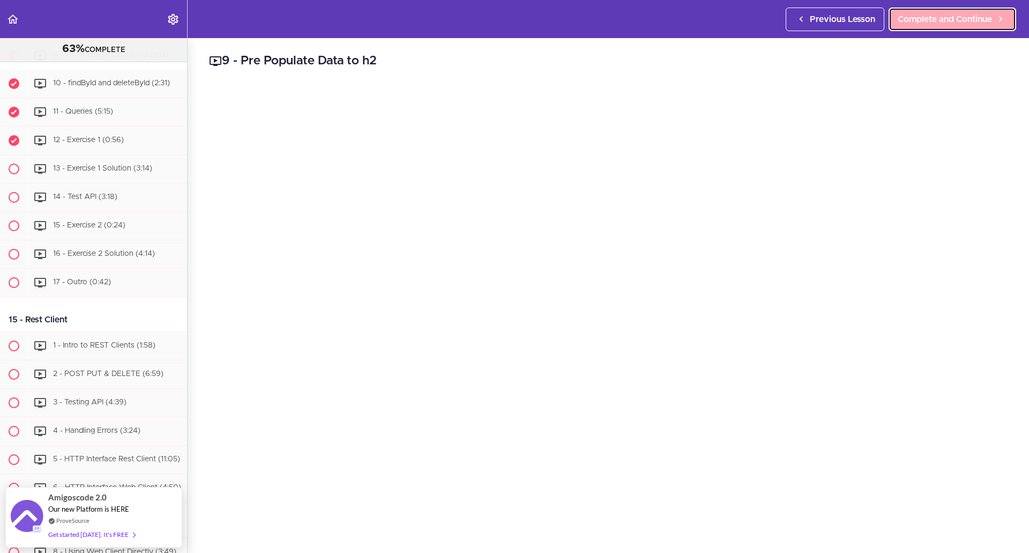
click at [979, 23] on span "Complete and Continue" at bounding box center [945, 19] width 94 height 13
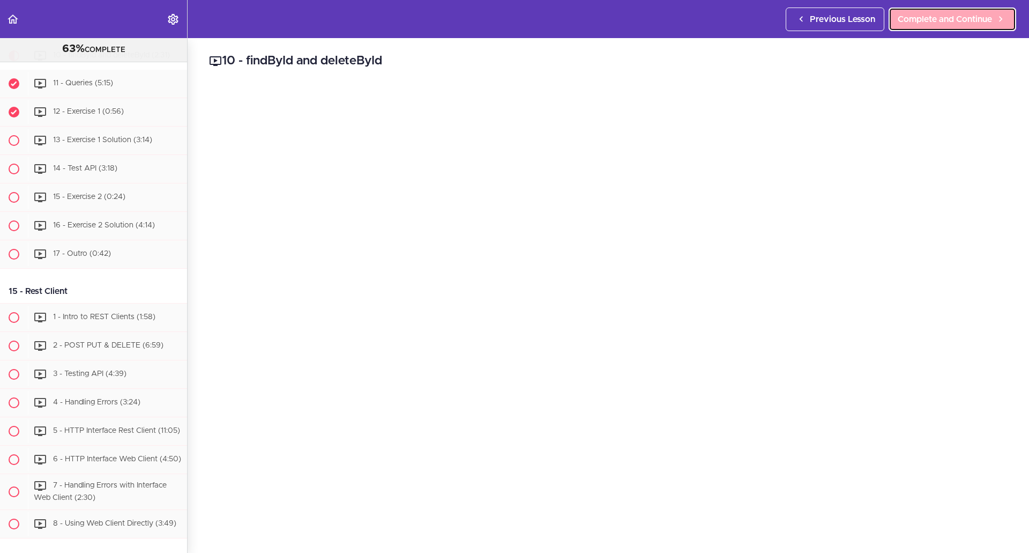
scroll to position [3279, 0]
